Goal: Task Accomplishment & Management: Manage account settings

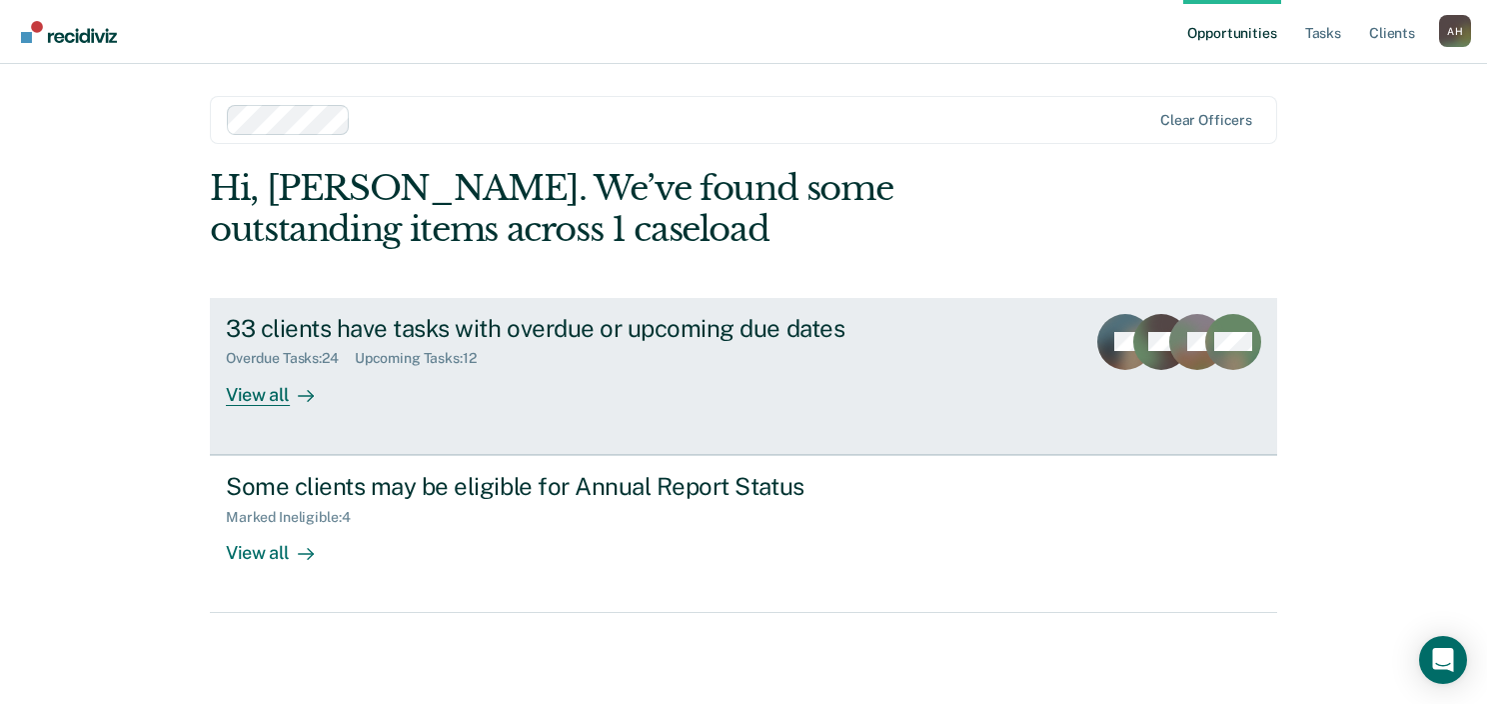
click at [574, 345] on div "Overdue Tasks : 24 Upcoming Tasks : 12" at bounding box center [577, 354] width 702 height 25
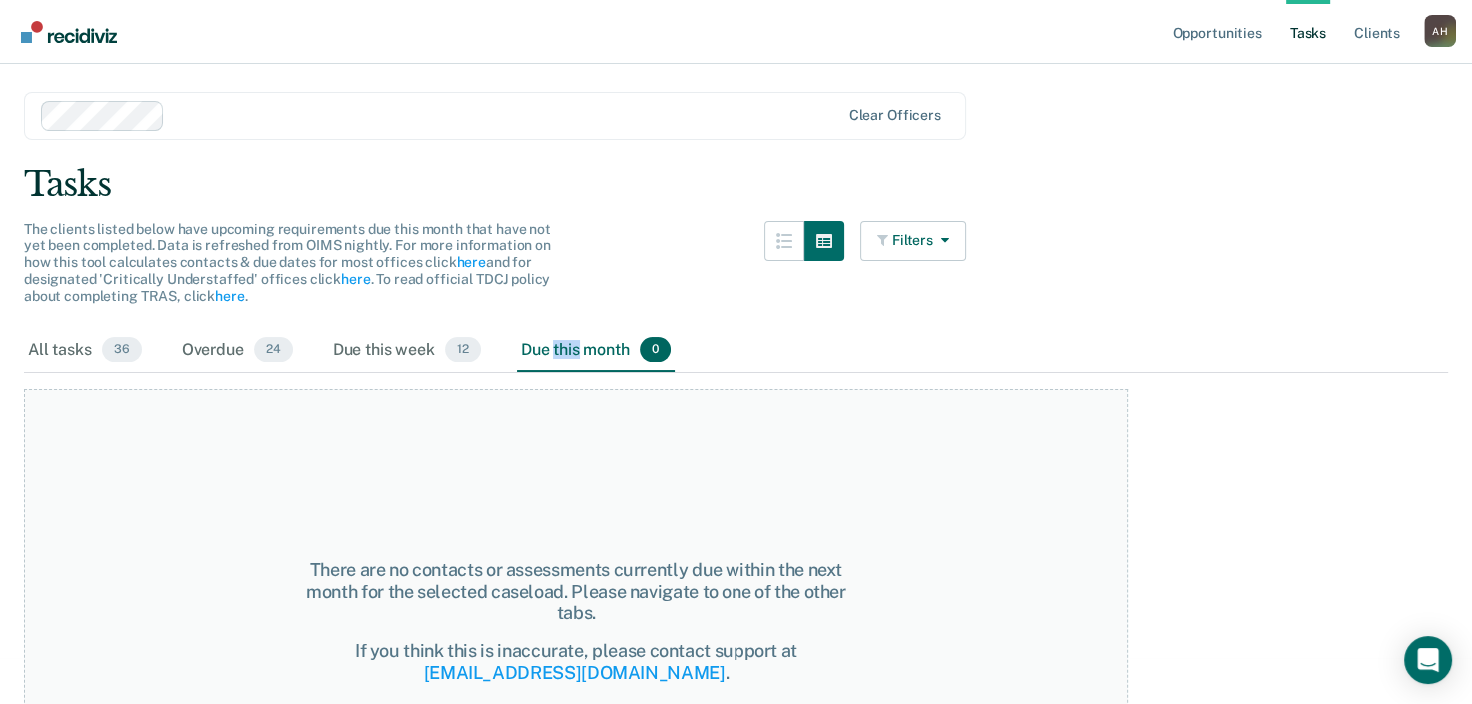
scroll to position [80, 0]
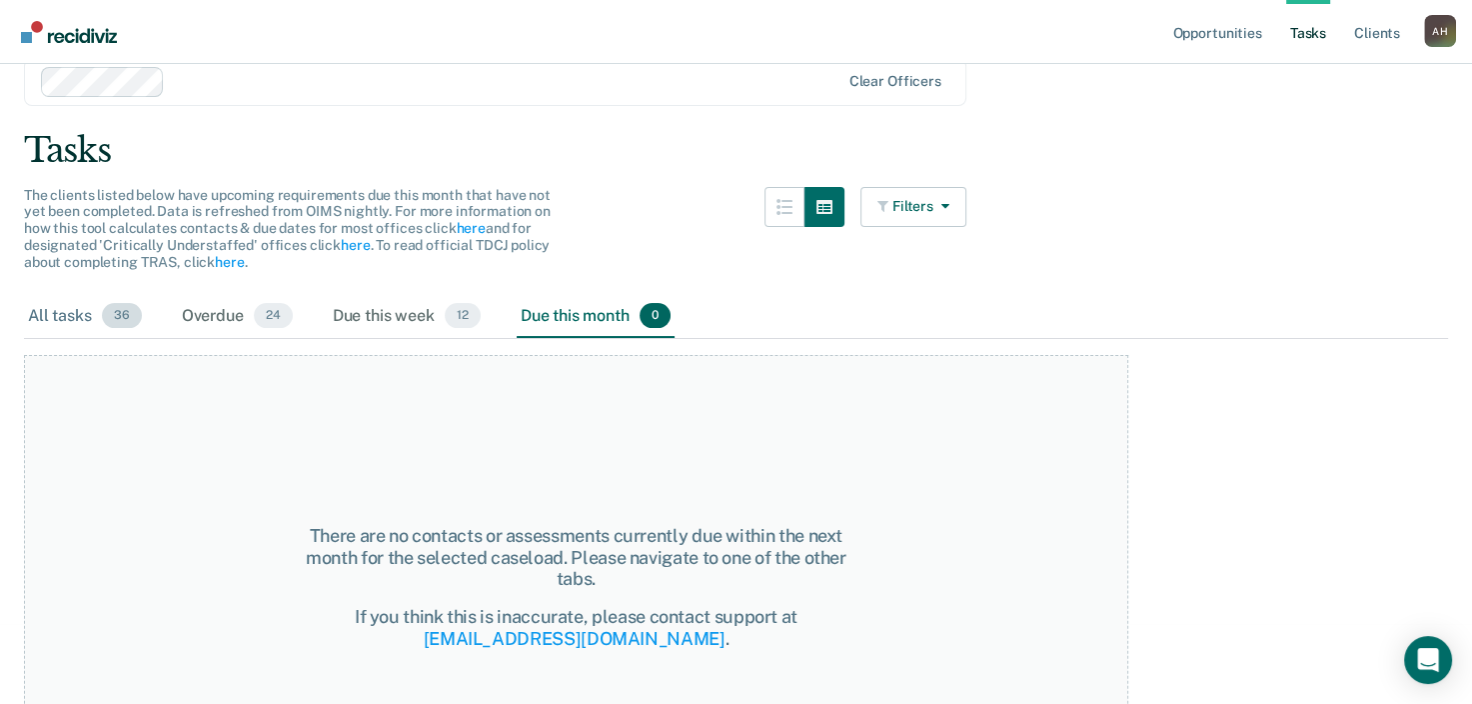
click at [71, 312] on div "All tasks 36" at bounding box center [85, 317] width 122 height 44
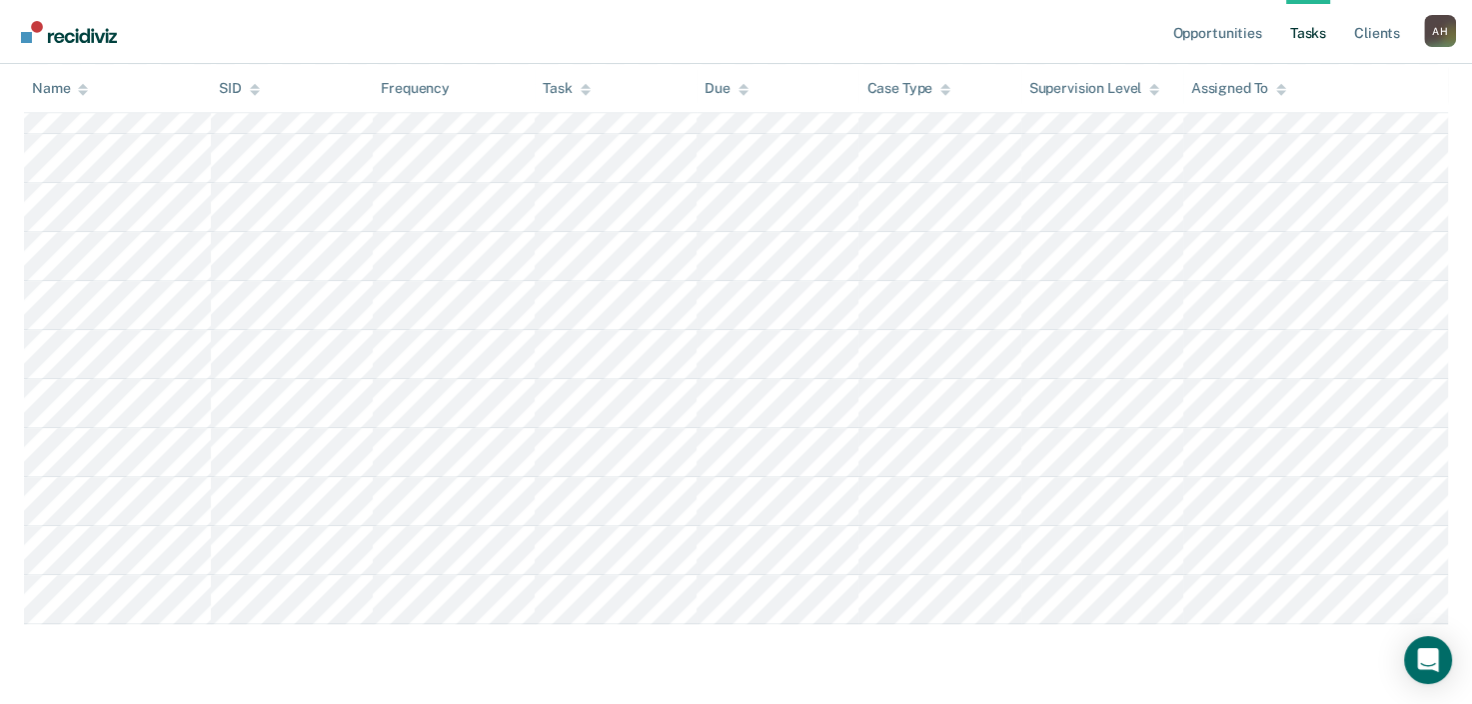
scroll to position [1575, 0]
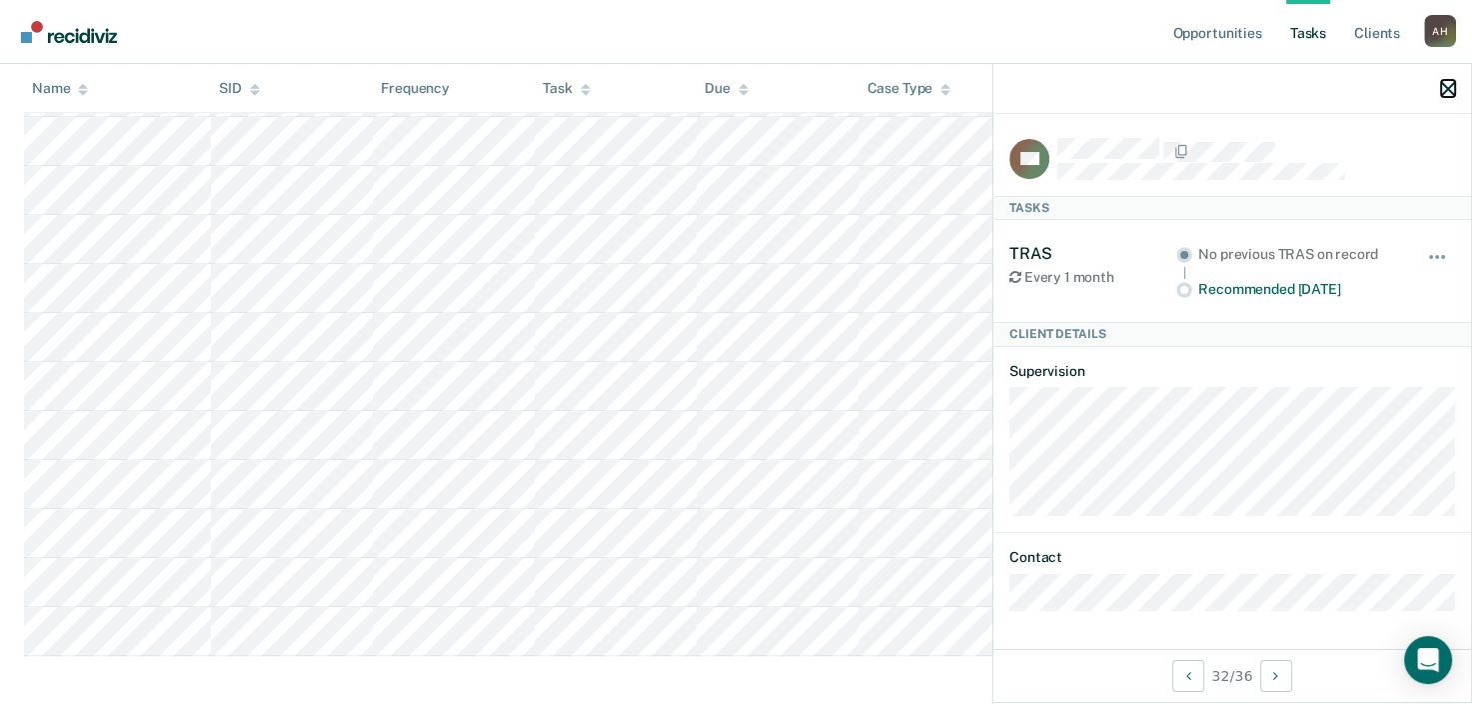
click at [1447, 84] on icon "button" at bounding box center [1448, 89] width 14 height 14
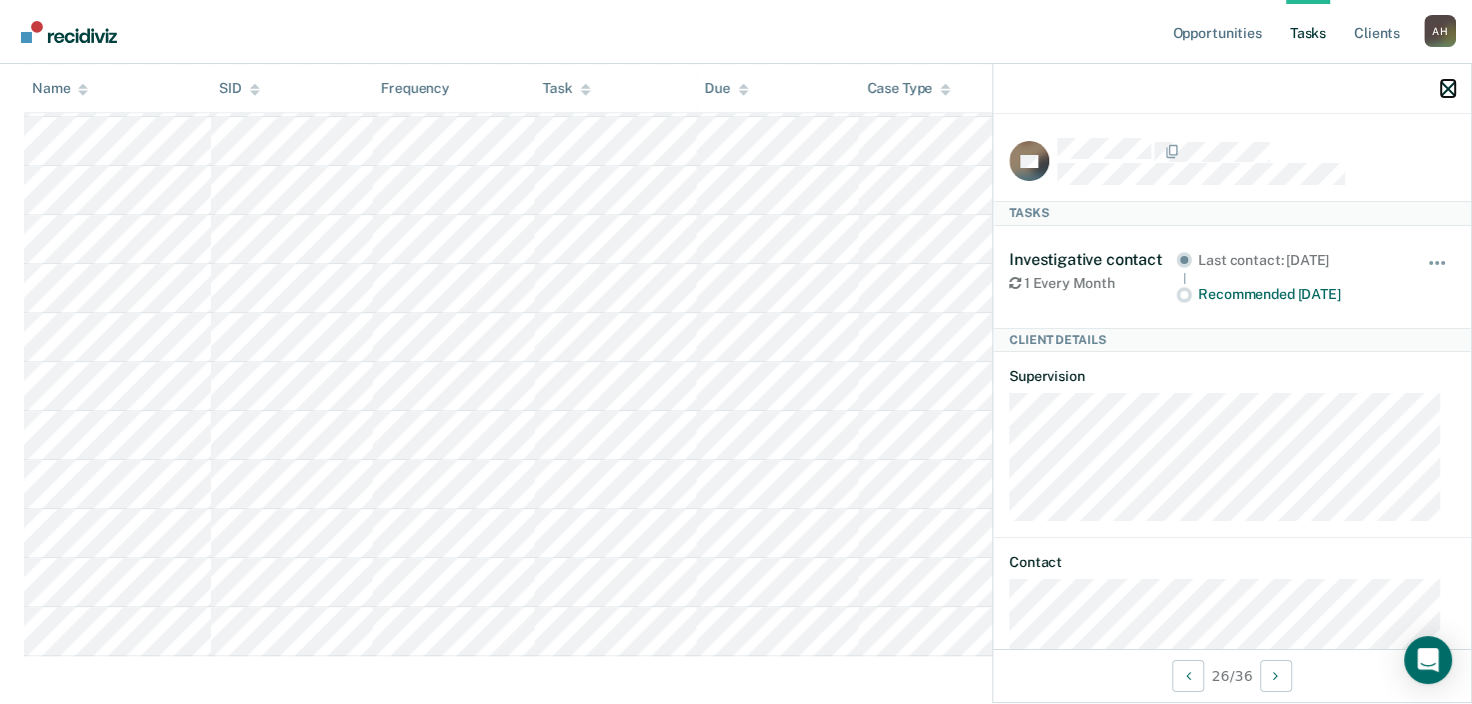
click at [1448, 80] on button "button" at bounding box center [1448, 88] width 14 height 17
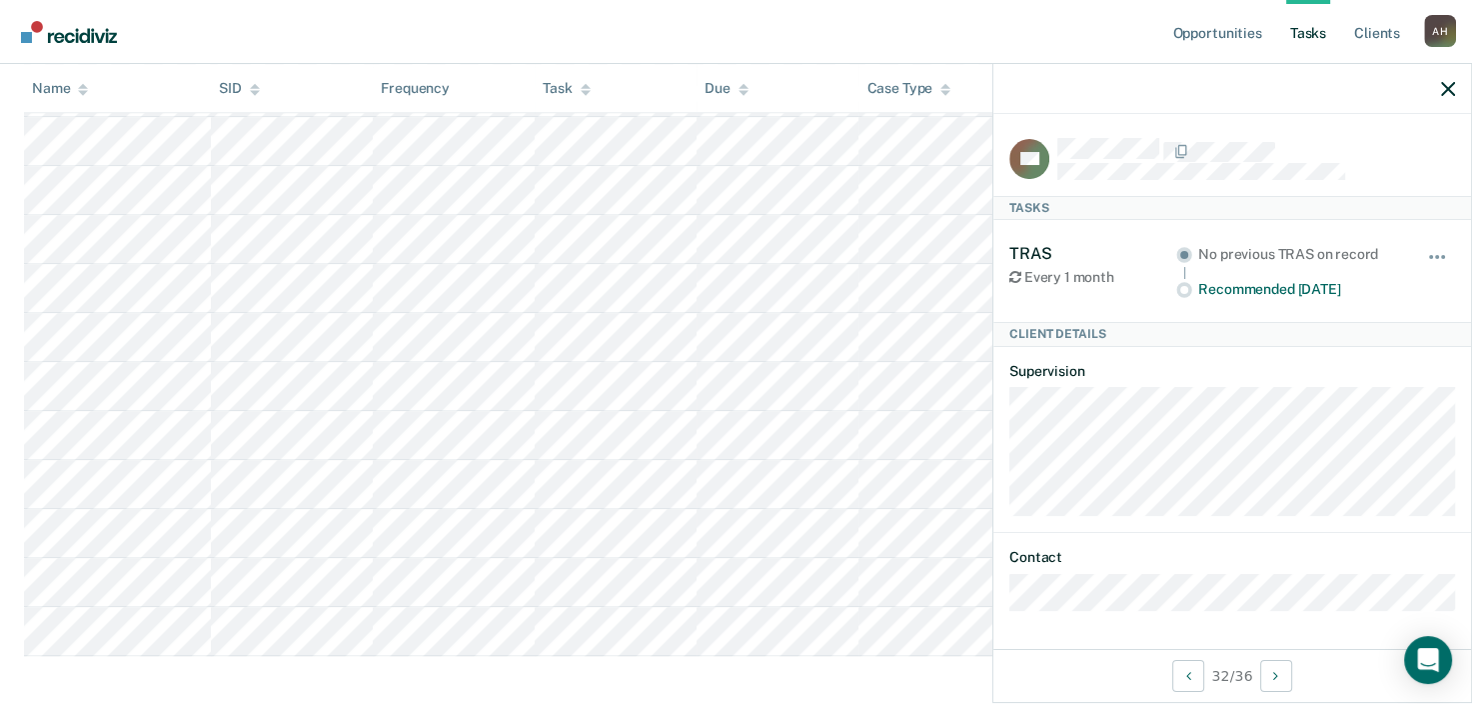
click at [717, 48] on nav "Opportunities Tasks Client s Anna Harris A H Profile How it works Log Out" at bounding box center [736, 31] width 1440 height 63
click at [1443, 90] on icon "button" at bounding box center [1448, 89] width 14 height 14
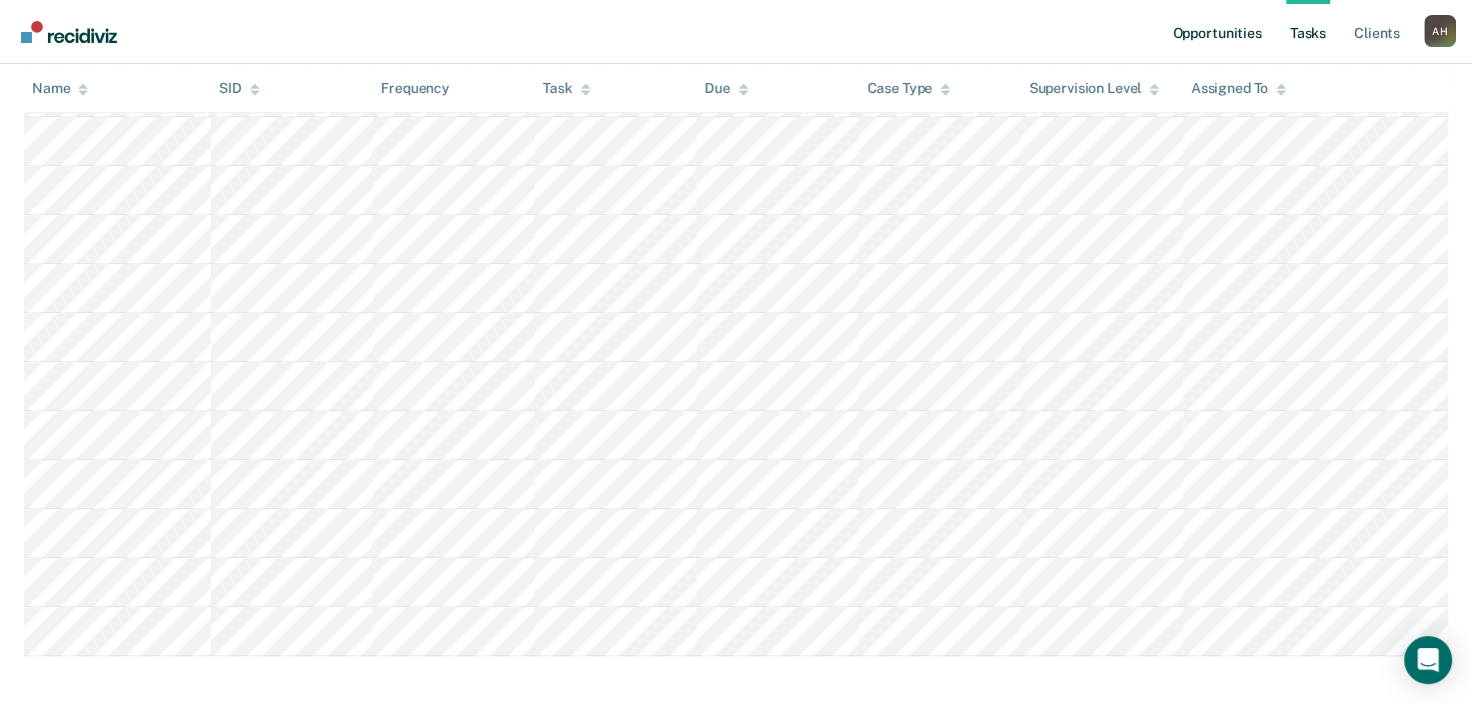
click at [1194, 36] on link "Opportunities" at bounding box center [1217, 32] width 97 height 64
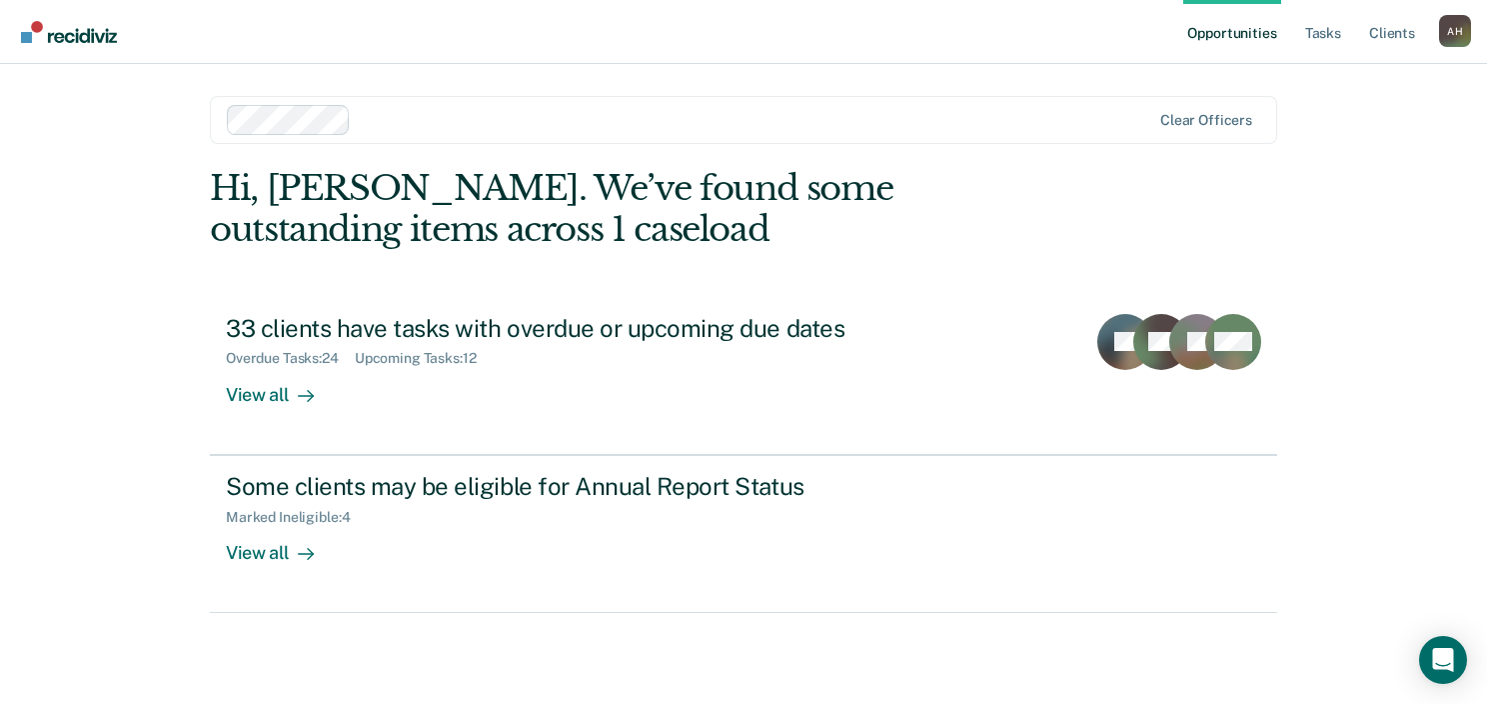
click at [1263, 44] on link "Opportunities" at bounding box center [1232, 32] width 97 height 64
click at [1251, 32] on link "Opportunities" at bounding box center [1232, 32] width 97 height 64
click at [1326, 30] on link "Tasks" at bounding box center [1323, 32] width 44 height 64
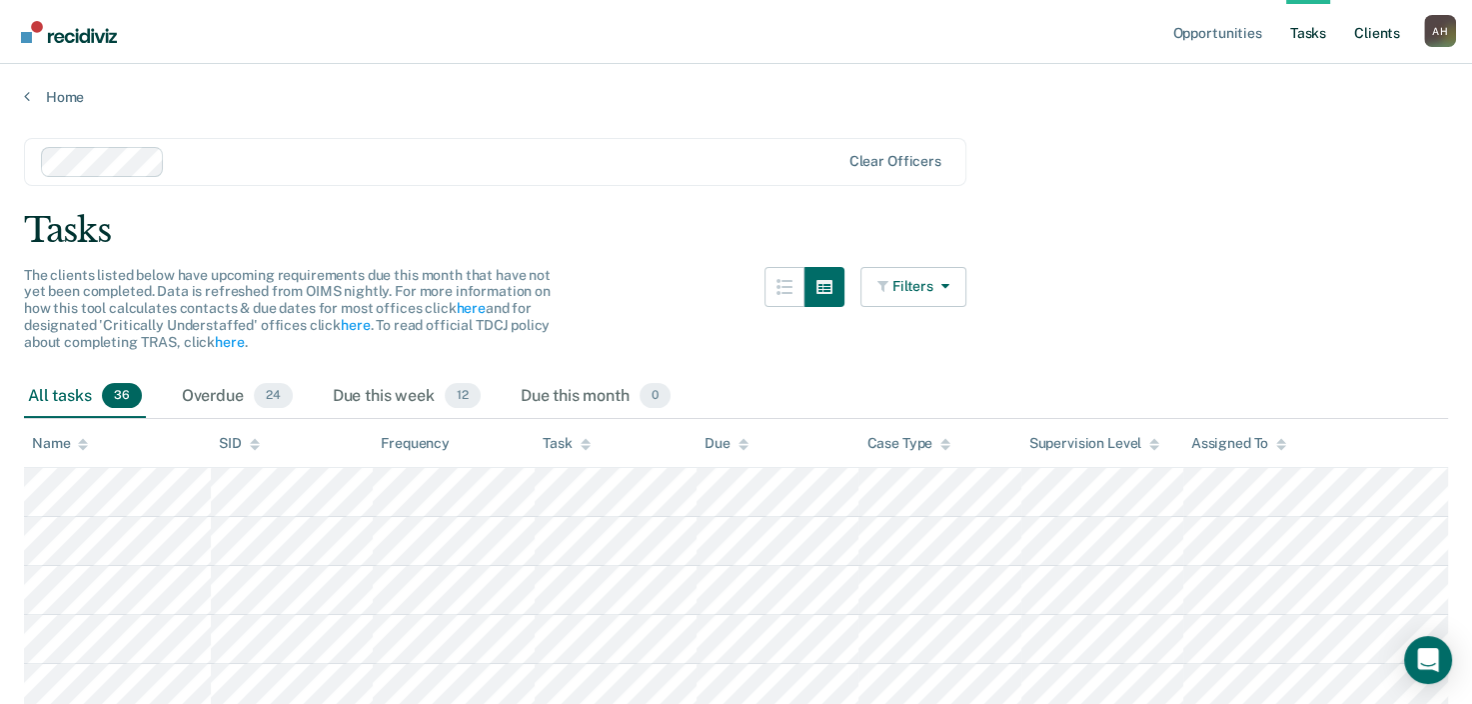
click at [1370, 32] on link "Client s" at bounding box center [1377, 32] width 54 height 64
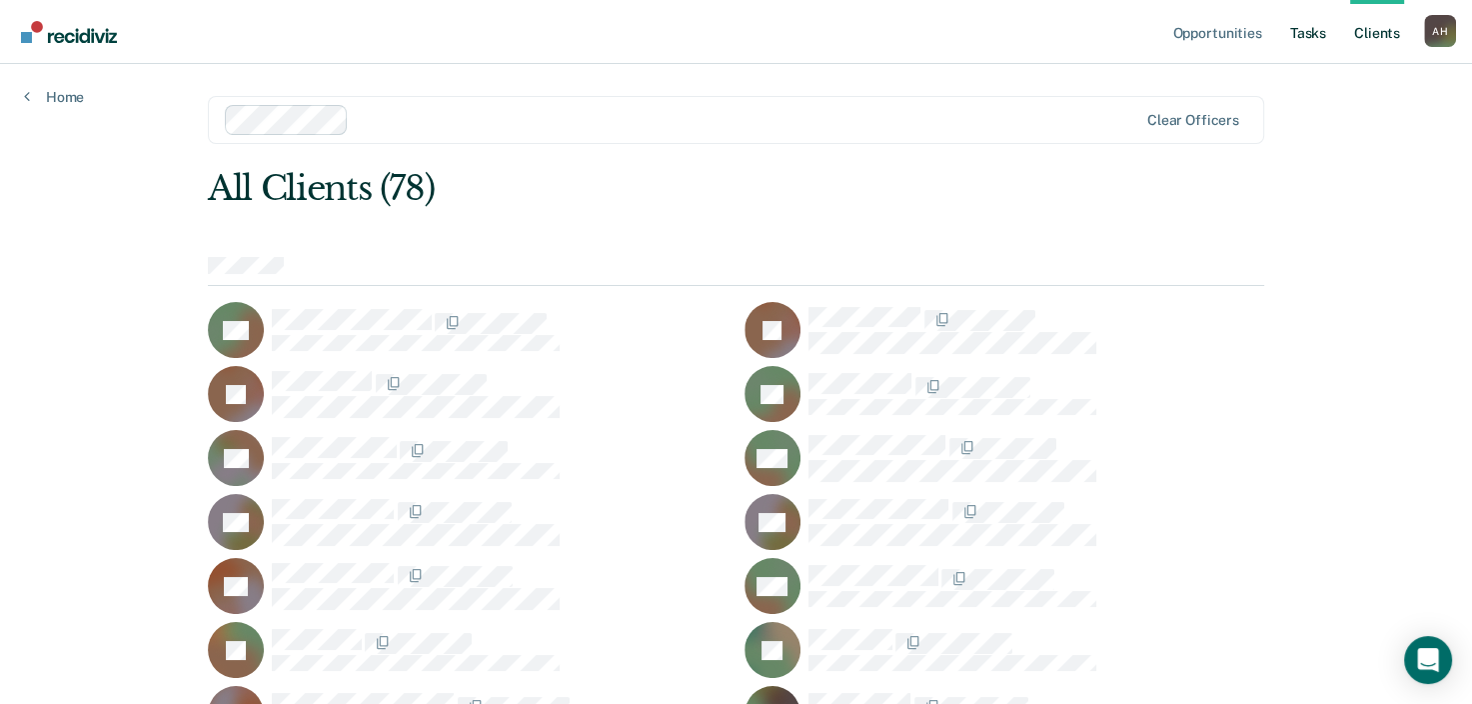
click at [1294, 46] on link "Tasks" at bounding box center [1308, 32] width 44 height 64
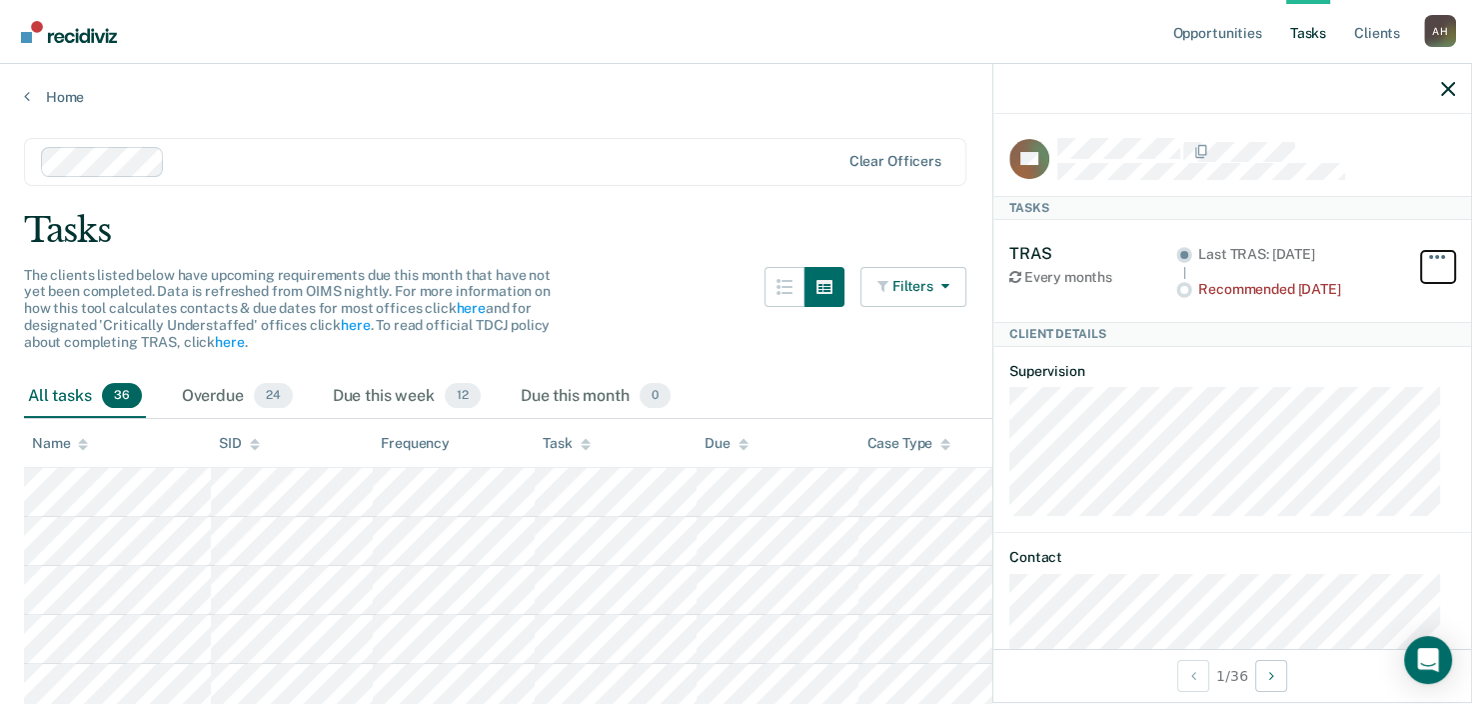
click at [1422, 258] on button "button" at bounding box center [1438, 267] width 34 height 32
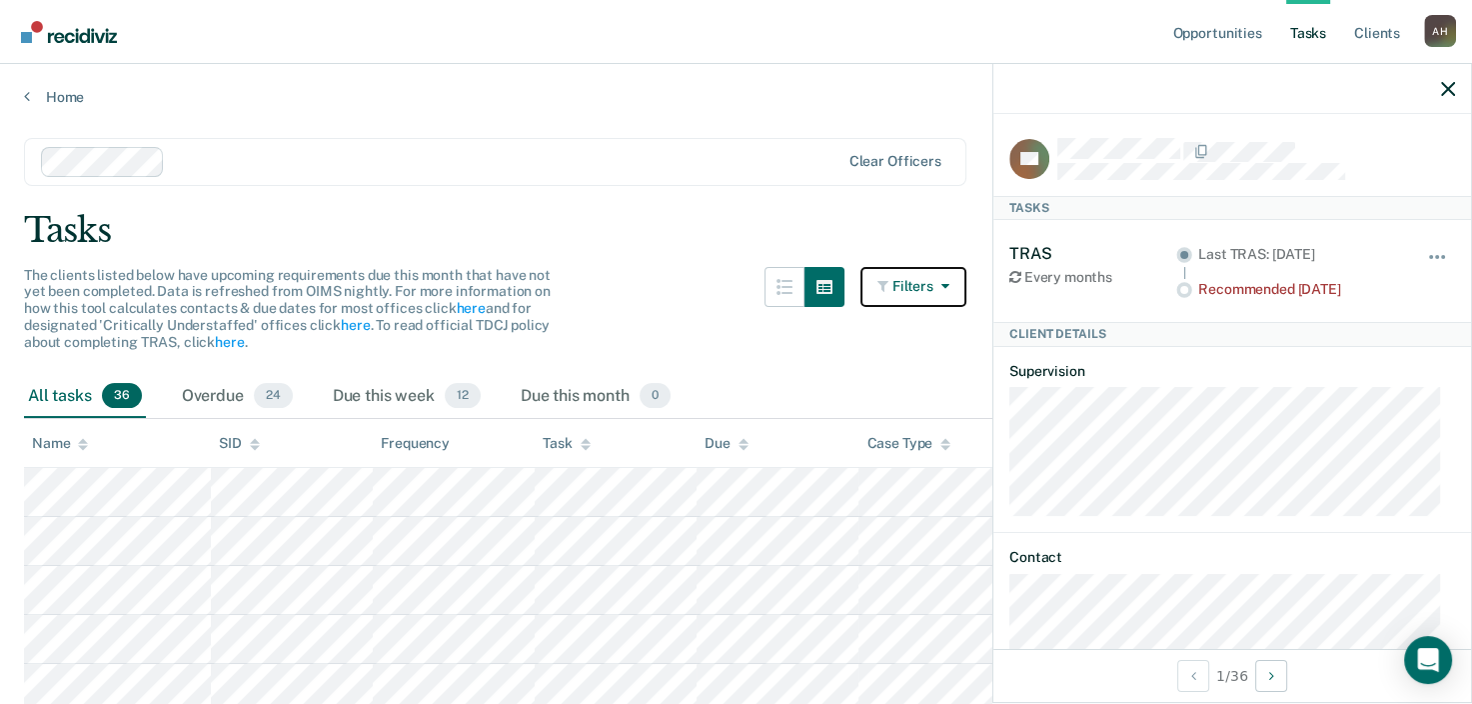
click at [907, 294] on button "Filters" at bounding box center [914, 287] width 106 height 40
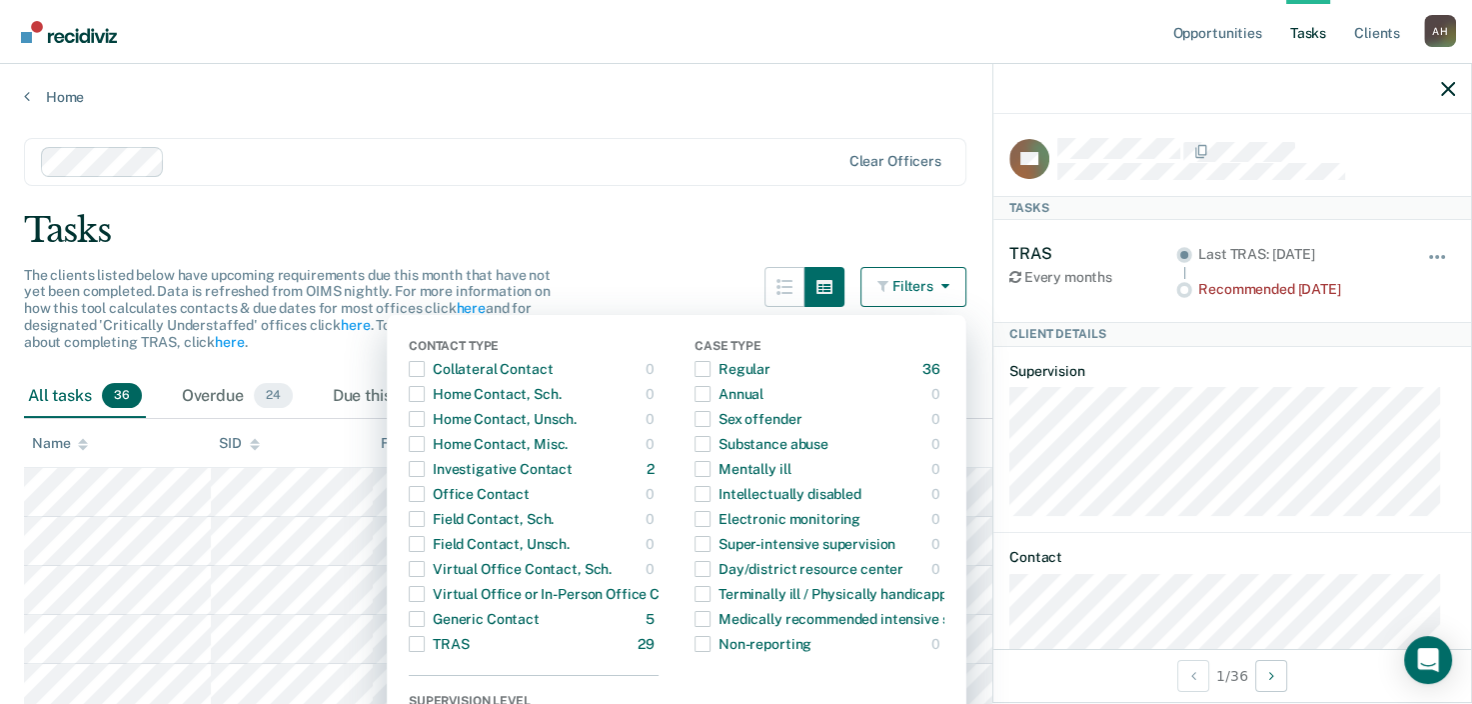
click at [728, 182] on div "Clear officers" at bounding box center [495, 162] width 943 height 48
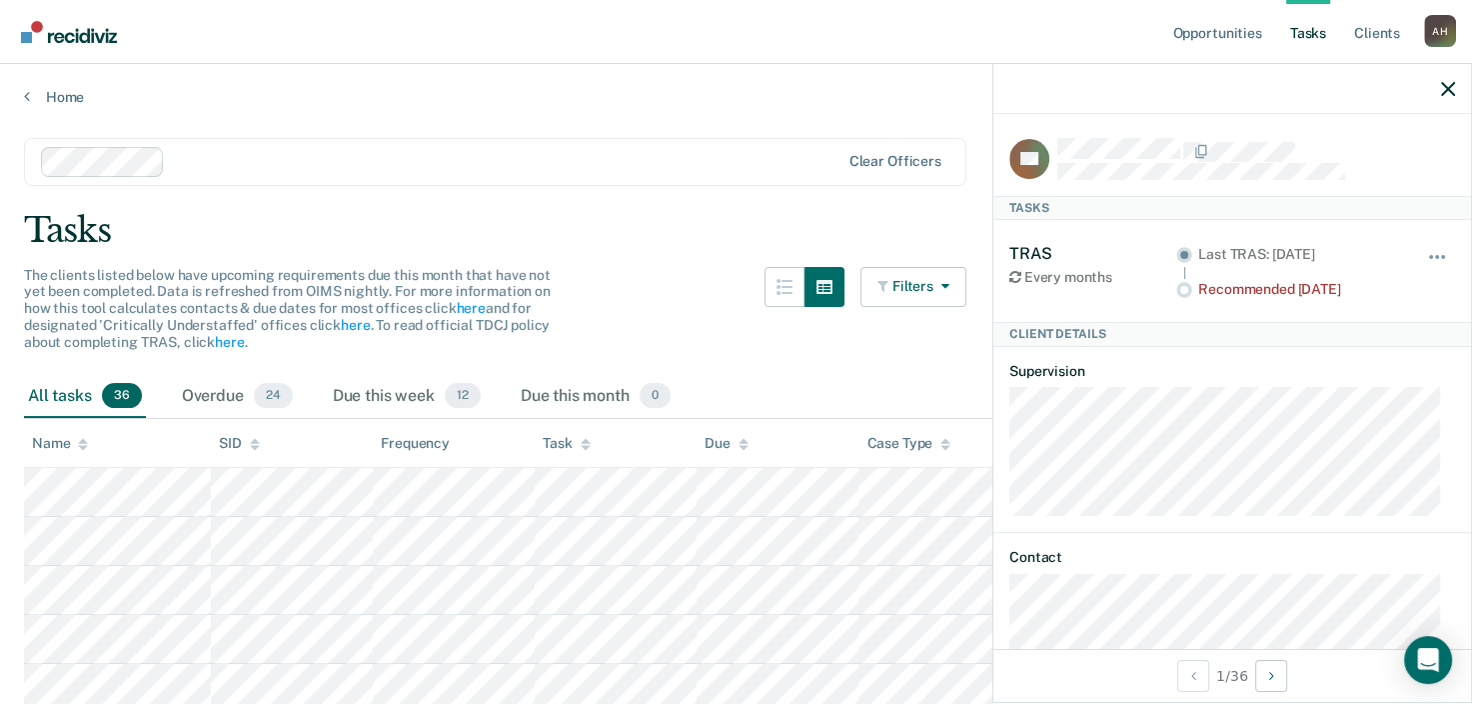
click at [499, 80] on div "Home" at bounding box center [736, 85] width 1472 height 42
click at [1205, 39] on link "Opportunities" at bounding box center [1217, 32] width 97 height 64
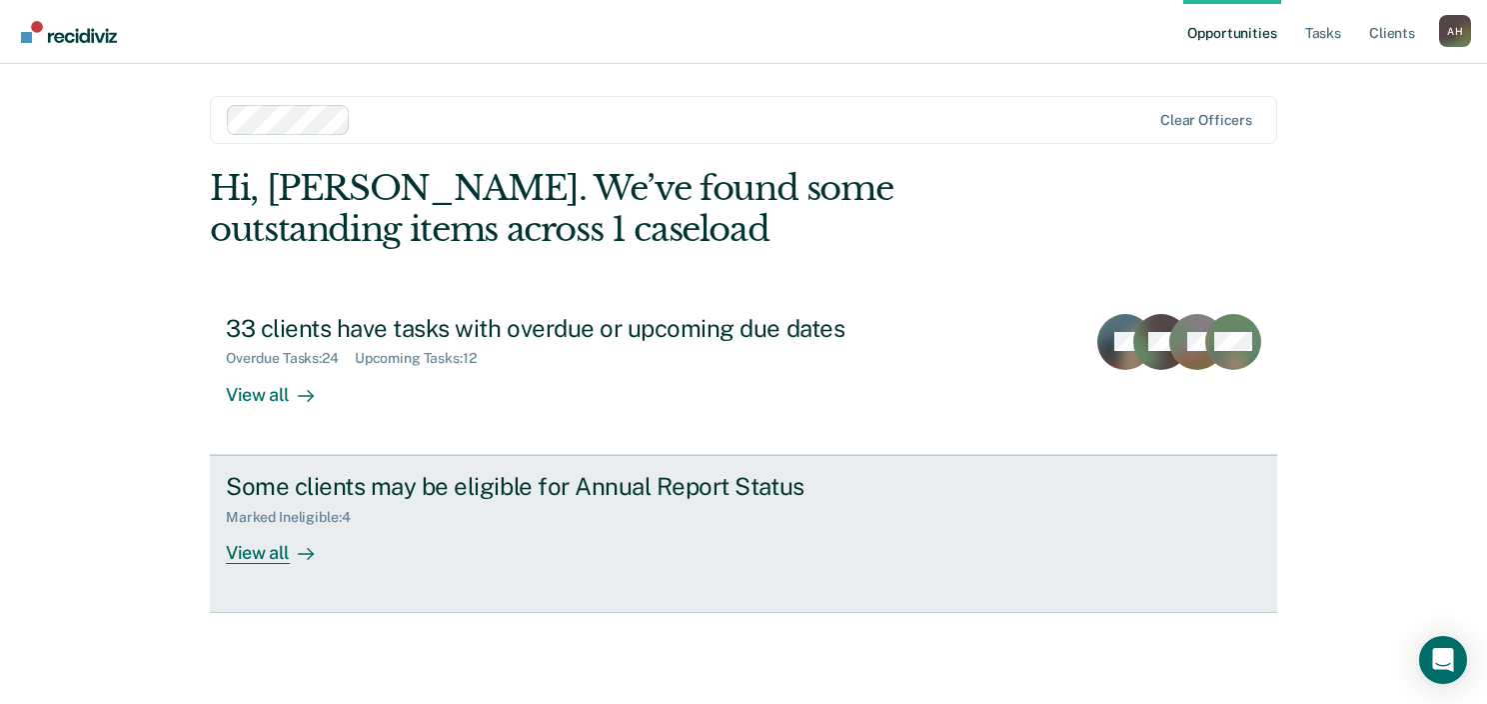
drag, startPoint x: 637, startPoint y: 472, endPoint x: 588, endPoint y: 490, distance: 52.2
click at [588, 490] on div "Some clients may be eligible for Annual Report Status" at bounding box center [577, 486] width 702 height 29
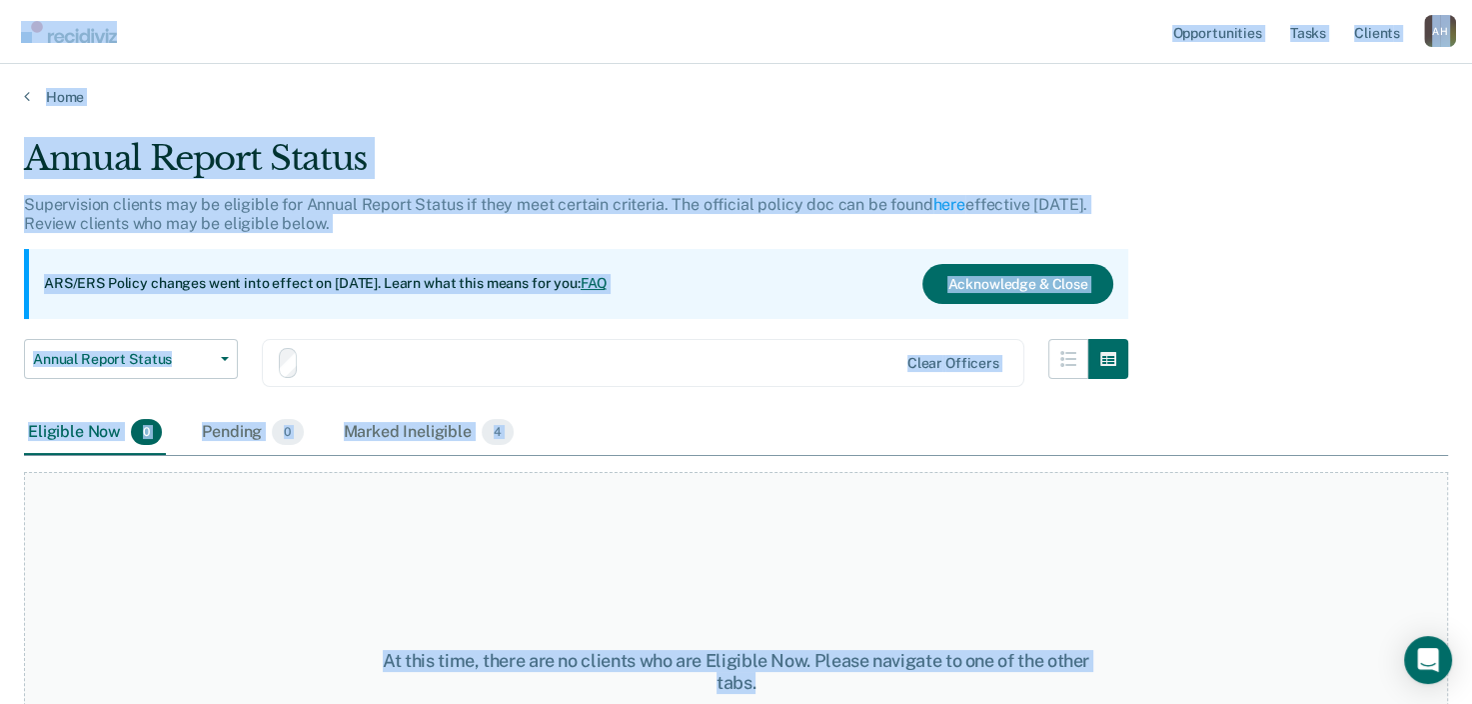
click at [588, 490] on div "Opportunities Tasks Client s Anna Harris A H Profile How it works Log Out Home …" at bounding box center [736, 352] width 1472 height 704
click at [588, 490] on div "At this time, there are no clients who are Eligible Now. Please navigate to one…" at bounding box center [736, 672] width 1424 height 400
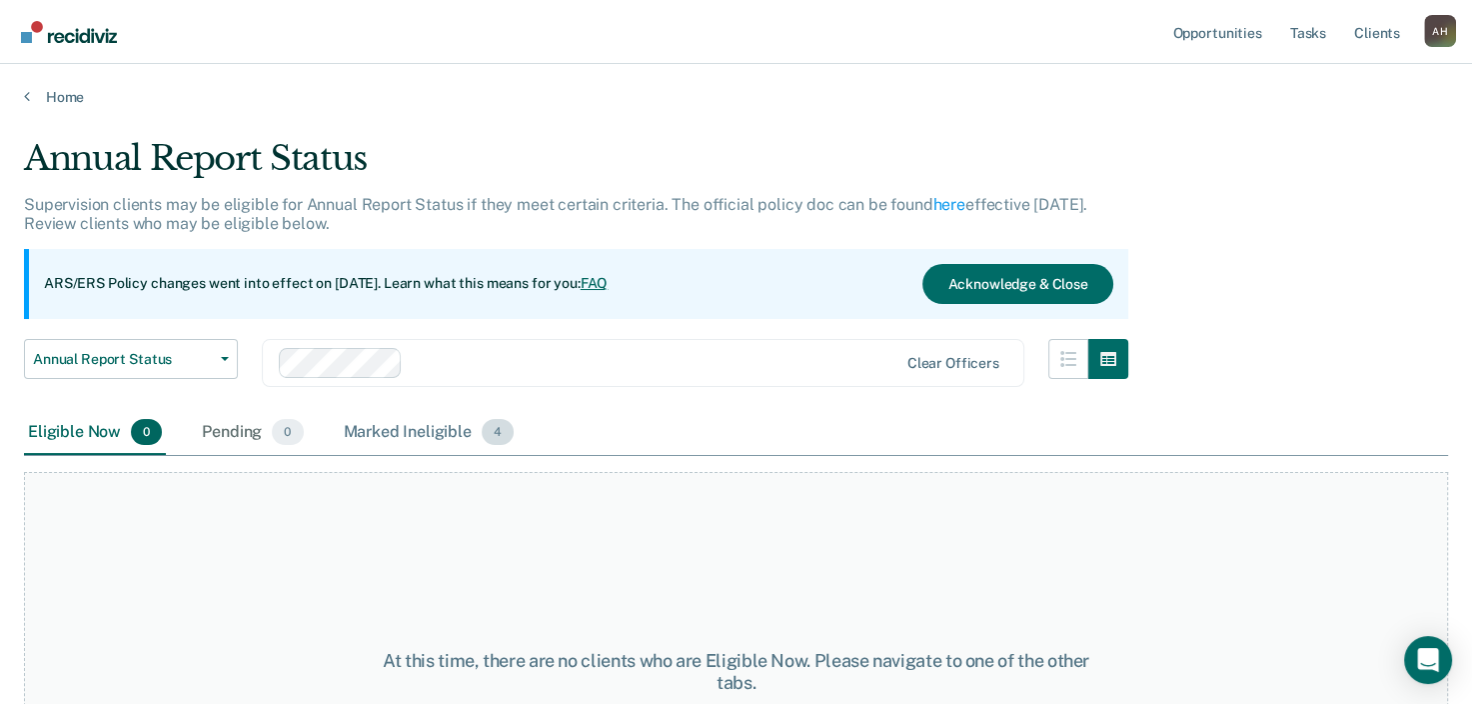
click at [369, 431] on div "Marked Ineligible 4" at bounding box center [429, 433] width 179 height 44
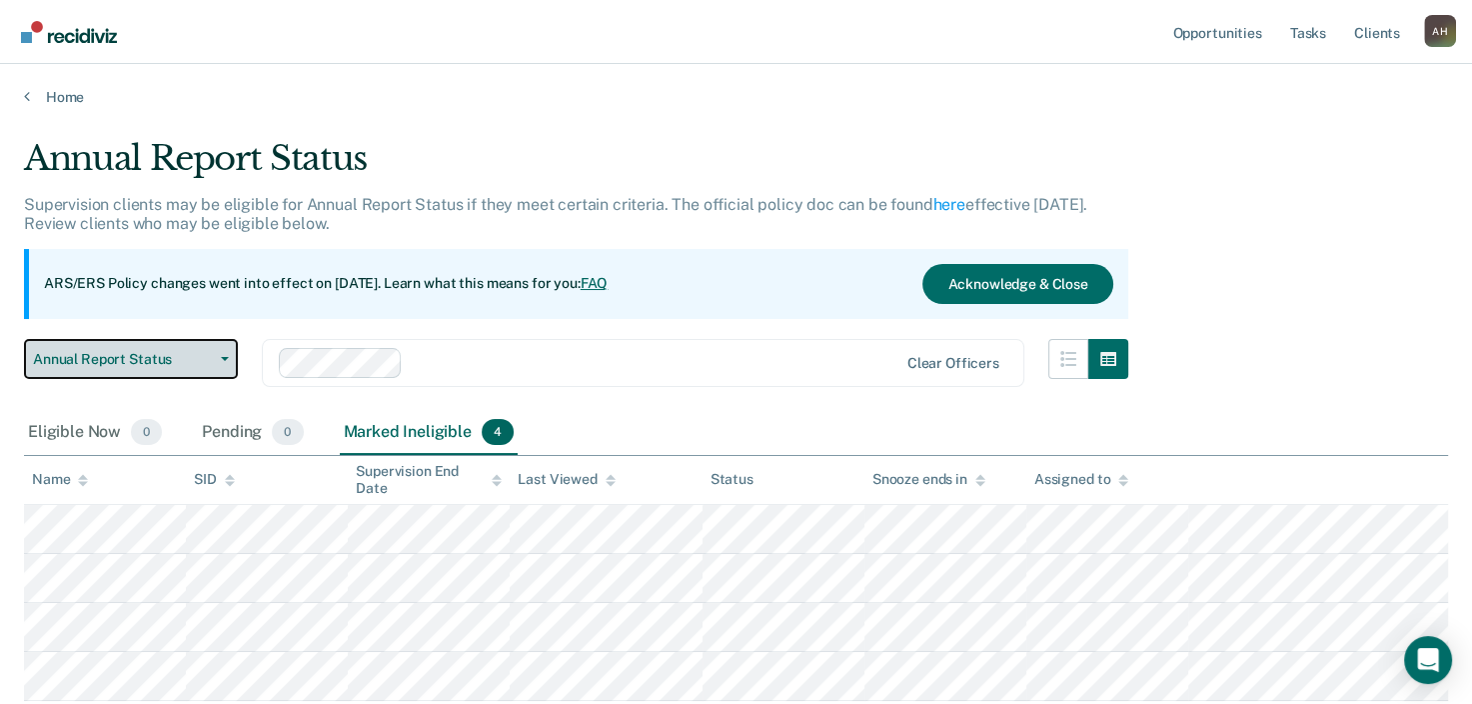
click at [223, 359] on icon "button" at bounding box center [225, 359] width 8 height 4
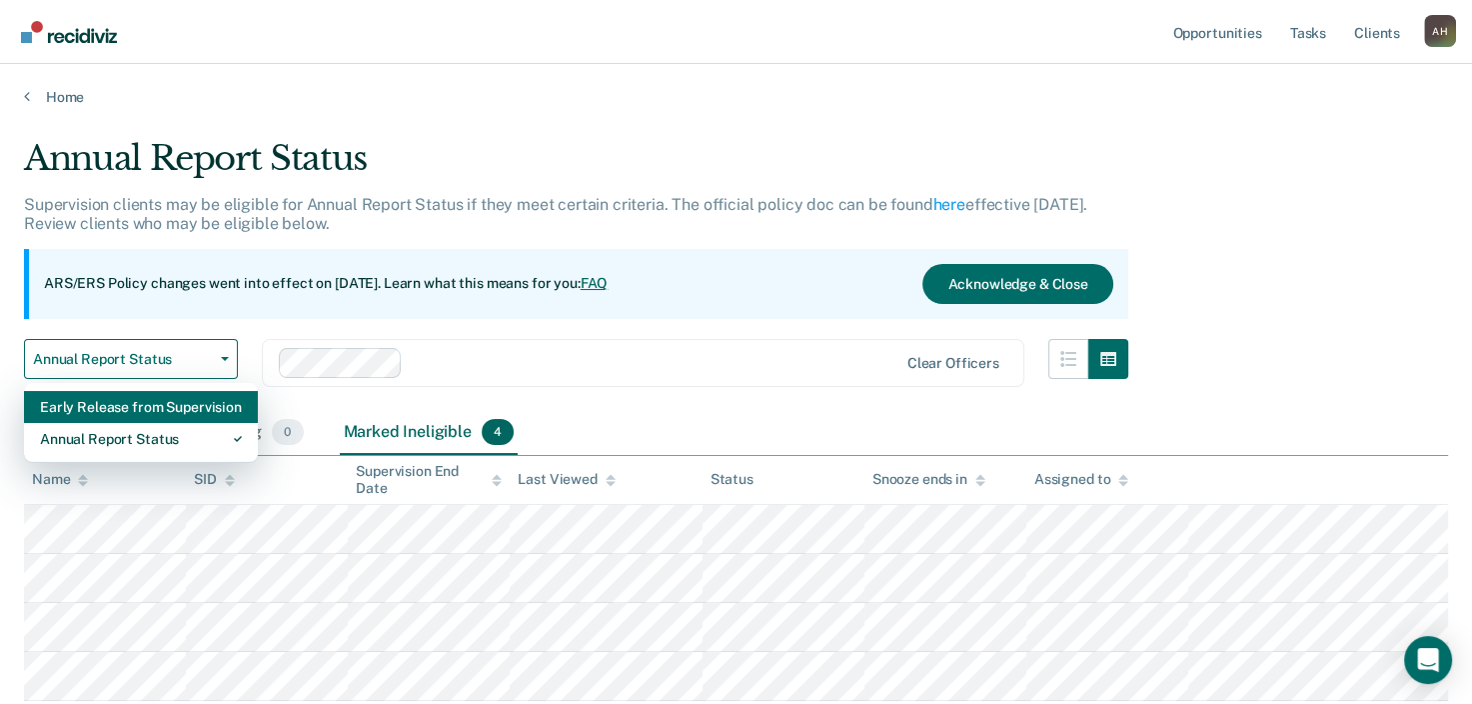
click at [184, 408] on div "Early Release from Supervision" at bounding box center [141, 407] width 202 height 32
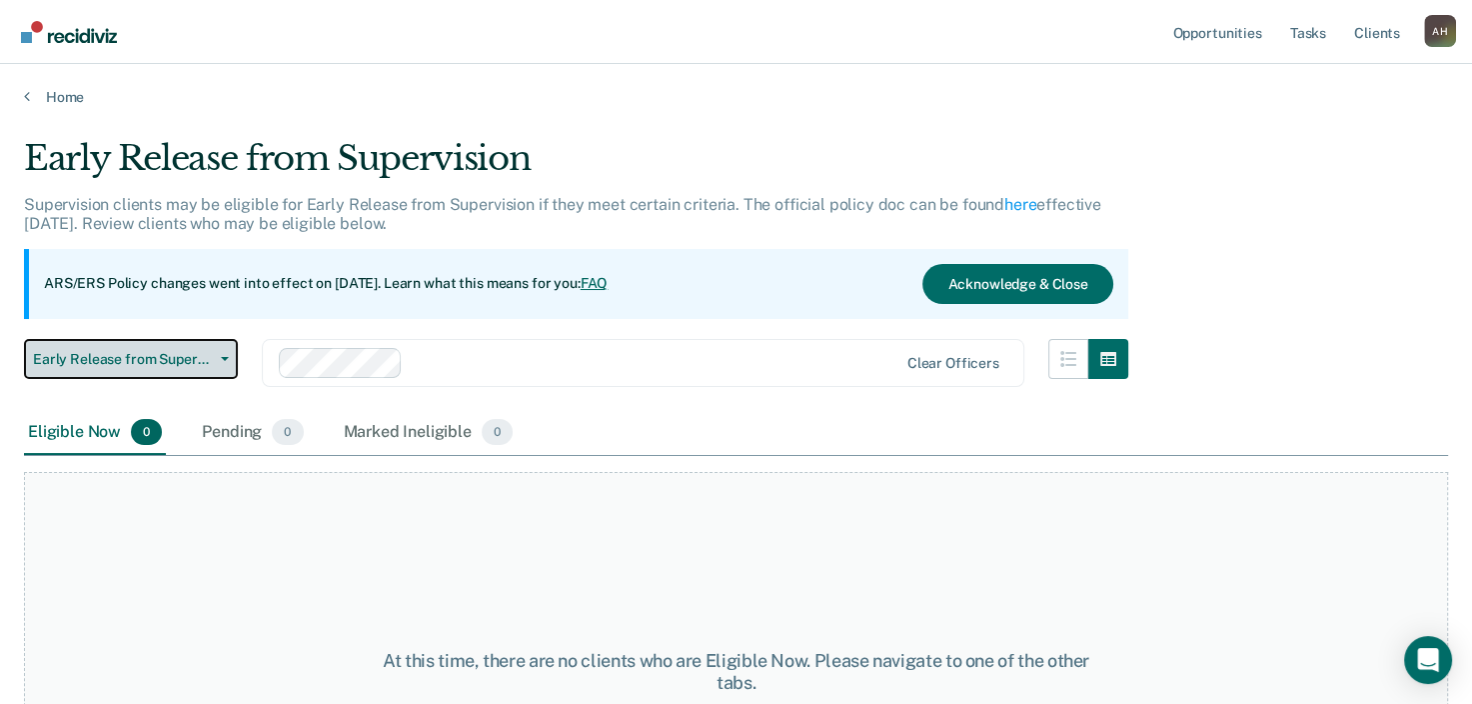
click at [223, 359] on icon "button" at bounding box center [225, 359] width 8 height 4
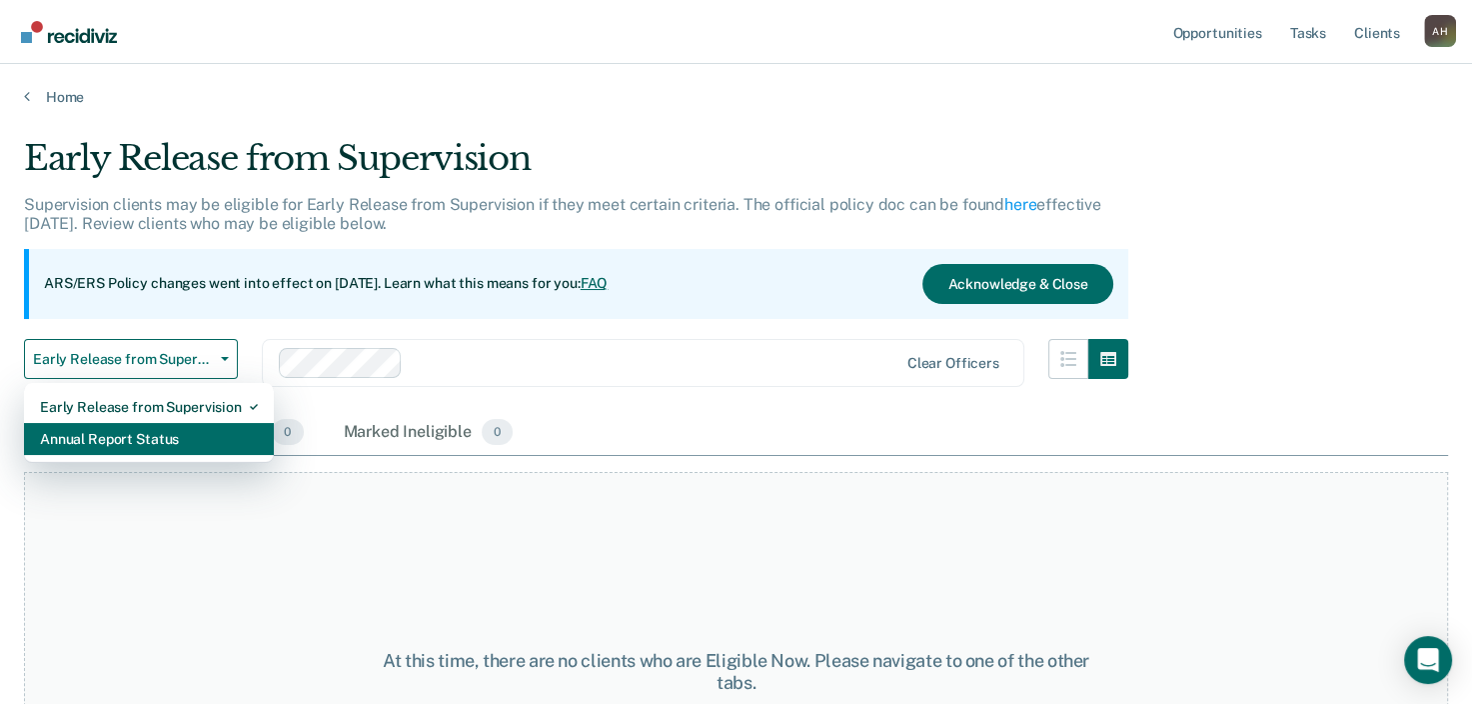
click at [161, 437] on div "Annual Report Status" at bounding box center [149, 439] width 218 height 32
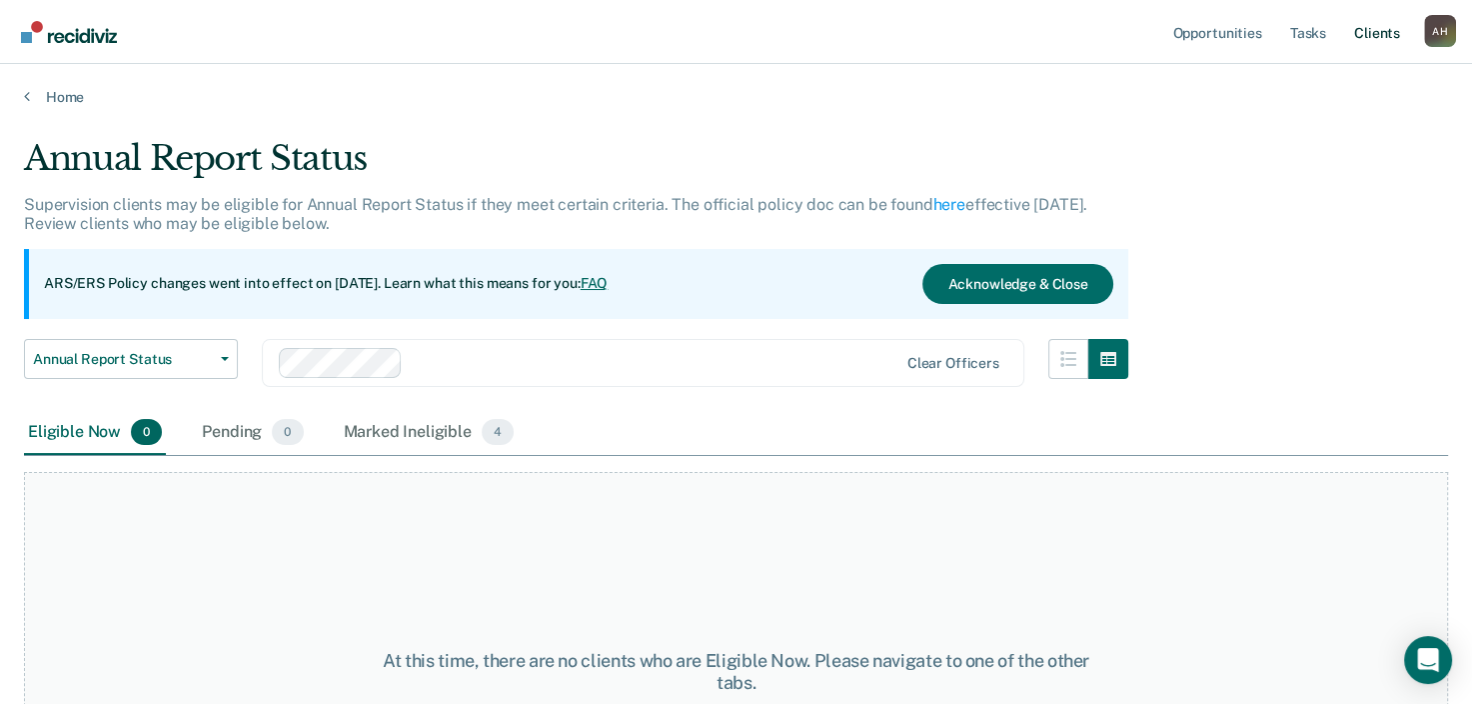
click at [1385, 39] on link "Client s" at bounding box center [1377, 32] width 54 height 64
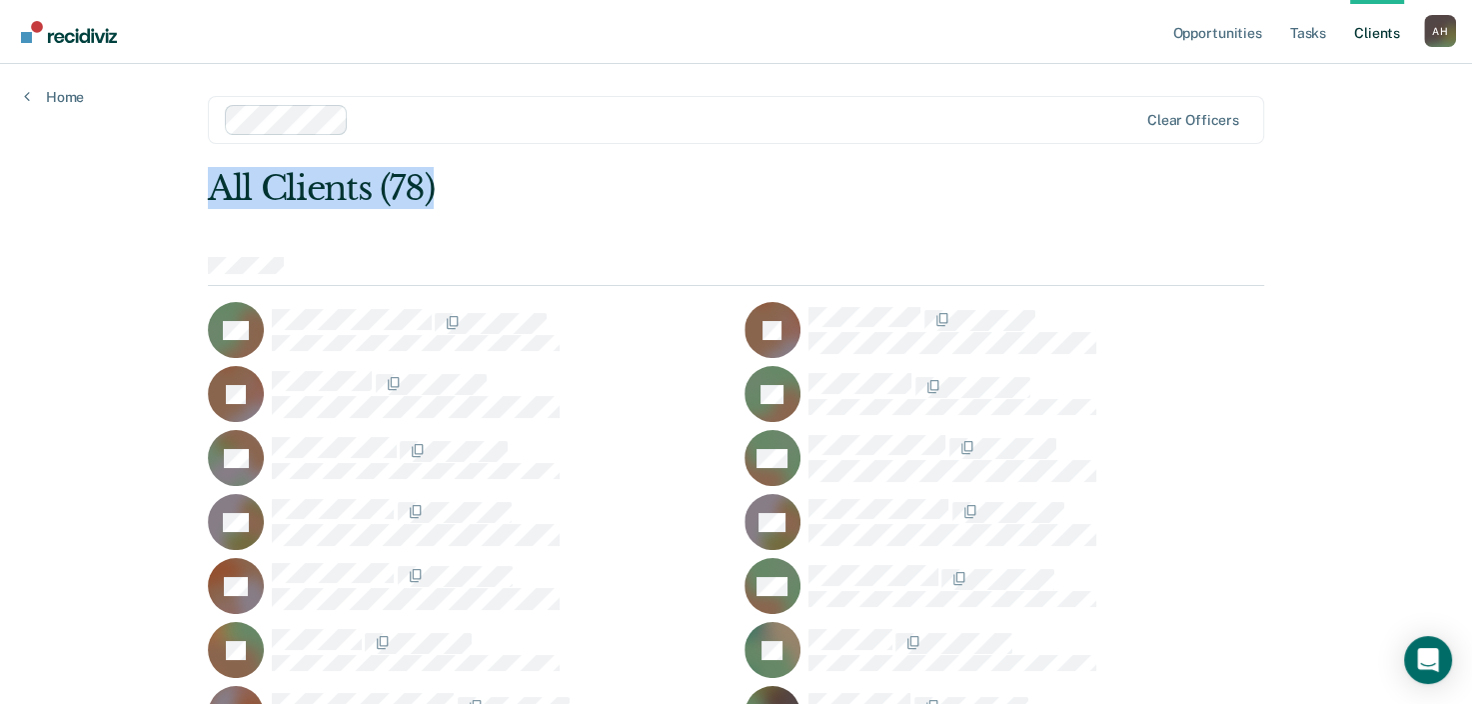
drag, startPoint x: 1323, startPoint y: 243, endPoint x: 1395, endPoint y: 136, distance: 128.9
drag, startPoint x: 1395, startPoint y: 136, endPoint x: 1324, endPoint y: 268, distance: 149.8
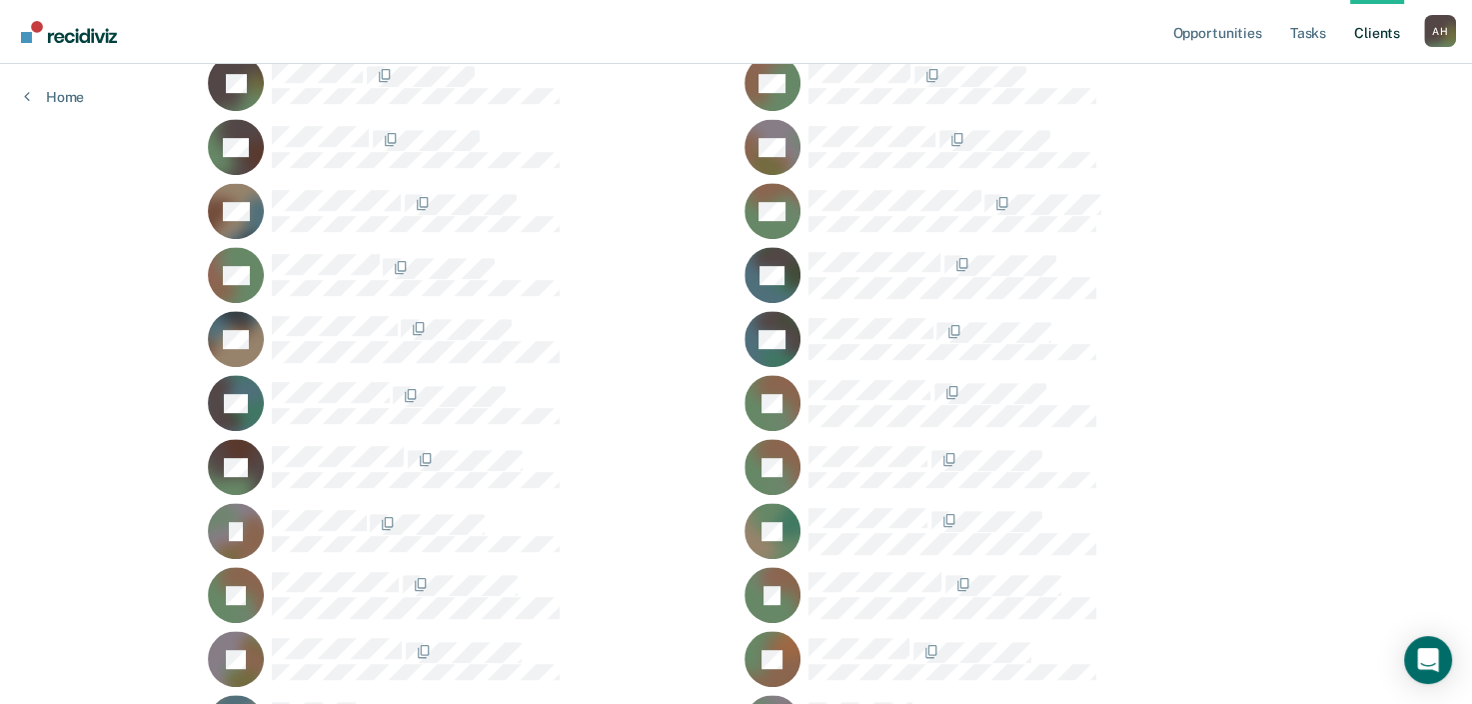
scroll to position [893, 0]
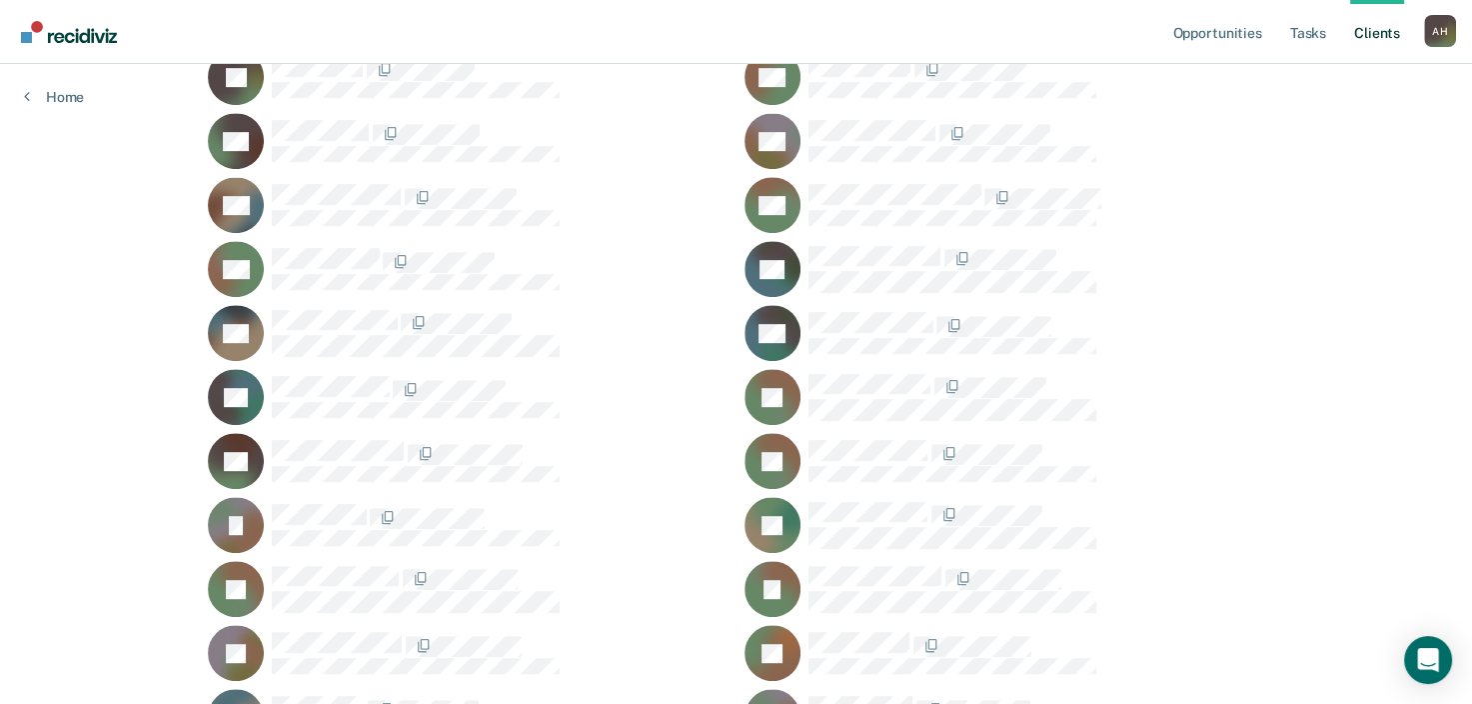
drag, startPoint x: 1479, startPoint y: 700, endPoint x: 1106, endPoint y: 644, distance: 378.0
click at [1106, 644] on div at bounding box center [1037, 644] width 456 height 25
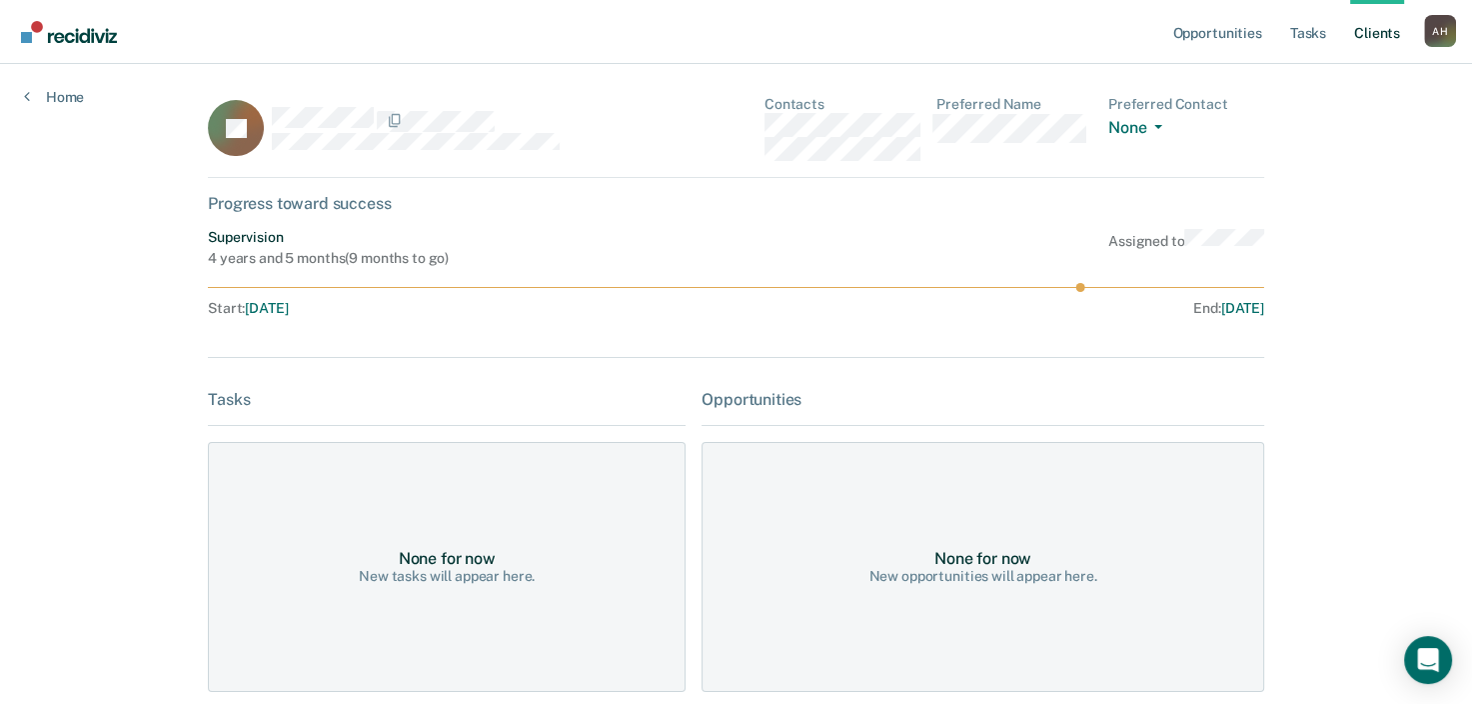
click at [1440, 22] on div "A H" at bounding box center [1440, 31] width 32 height 32
click at [1359, 112] on link "How it works" at bounding box center [1359, 106] width 161 height 17
